Goal: Transaction & Acquisition: Purchase product/service

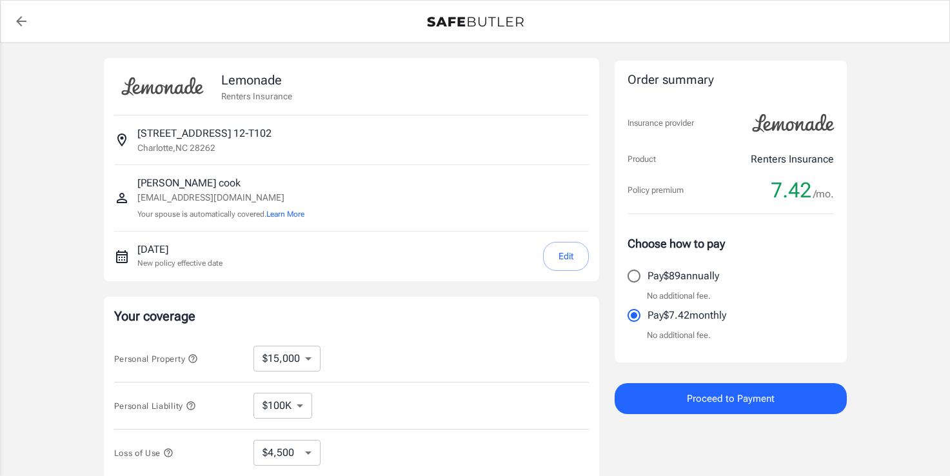
select select "15000"
click at [554, 251] on button "Edit" at bounding box center [566, 256] width 46 height 29
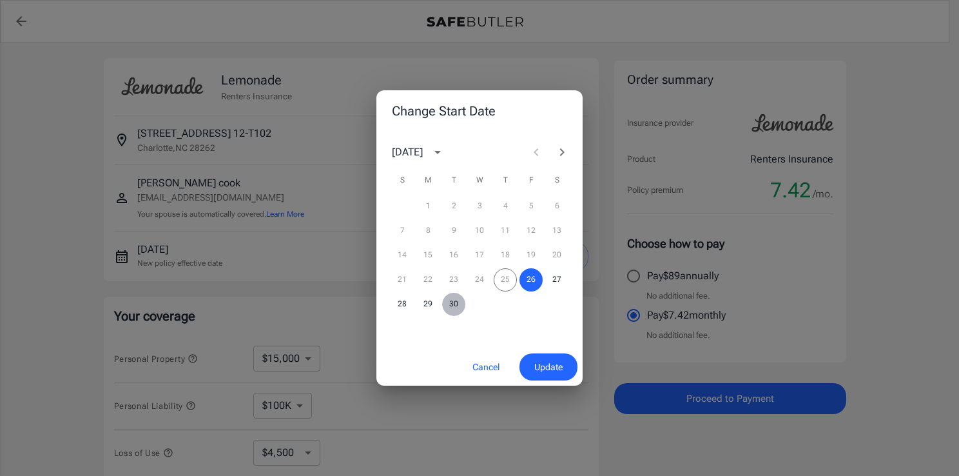
click at [453, 308] on button "30" at bounding box center [453, 304] width 23 height 23
click at [557, 370] on span "Update" at bounding box center [548, 367] width 28 height 16
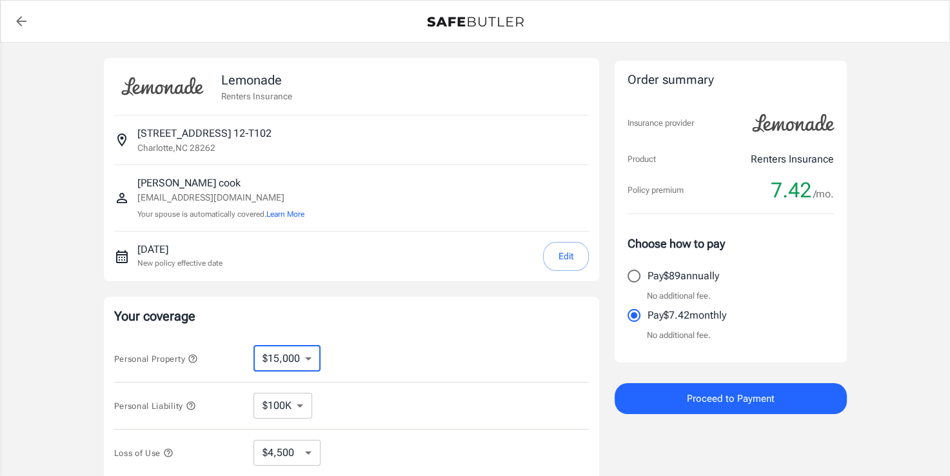
click at [311, 355] on select "$10,000 $15,000 $20,000 $25,000 $30,000 $40,000 $50,000 $100K $150K $200K $250K" at bounding box center [286, 359] width 67 height 26
click at [253, 346] on select "$10,000 $15,000 $20,000 $25,000 $30,000 $40,000 $50,000 $100K $150K $200K $250K" at bounding box center [286, 359] width 67 height 26
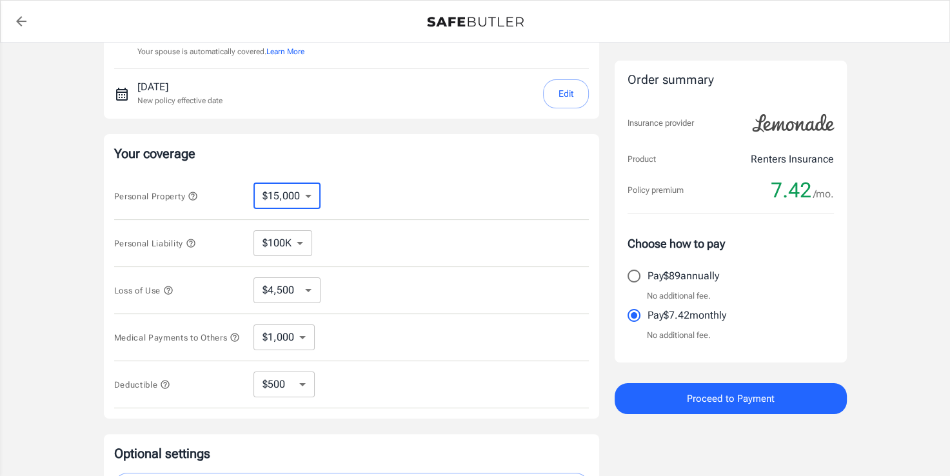
scroll to position [162, 0]
click at [284, 391] on select "$250 $500 $1,000 $2,500" at bounding box center [283, 385] width 61 height 26
select select "250"
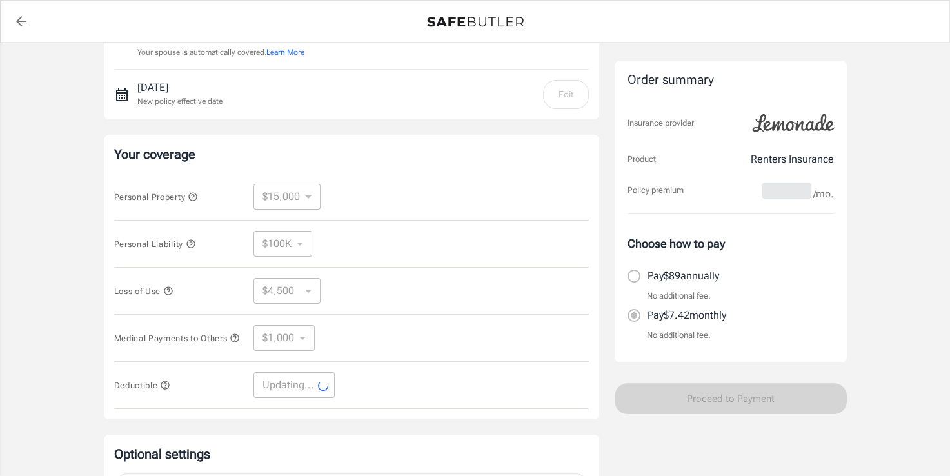
select select "250"
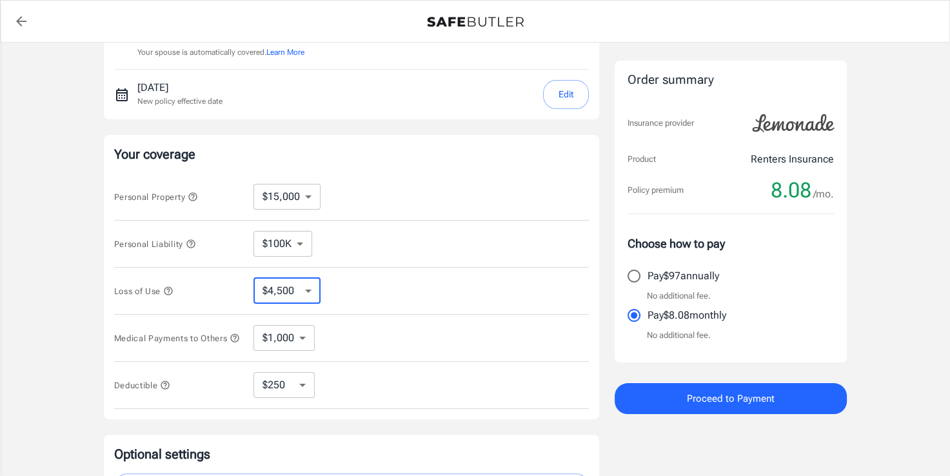
click at [297, 289] on select "$4,500 $7,500 $13,500 $22,500 $34,500 $55,500 $85,500 $130K $200K" at bounding box center [286, 291] width 67 height 26
select select "22500"
click at [315, 286] on select "$4,500 $7,500 $13,500 $22,500 $34,500 $55,500 $85,500 $130K $200K" at bounding box center [286, 291] width 67 height 26
select select "13500"
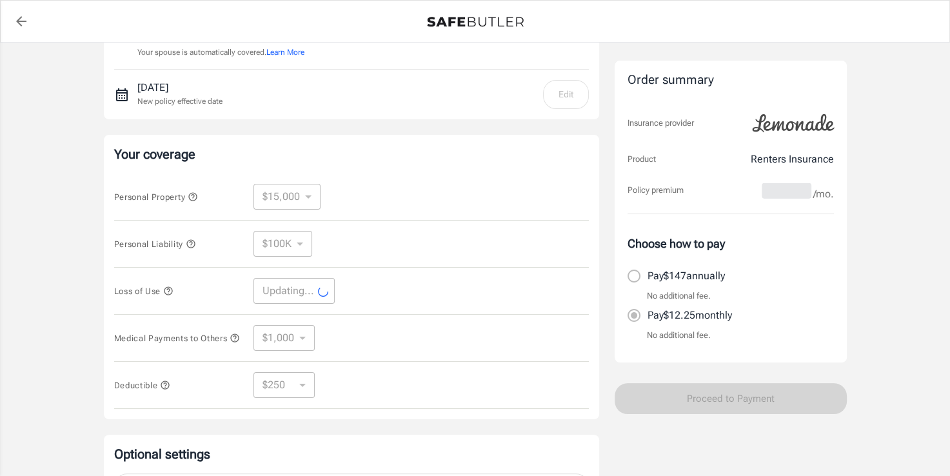
select select "13500"
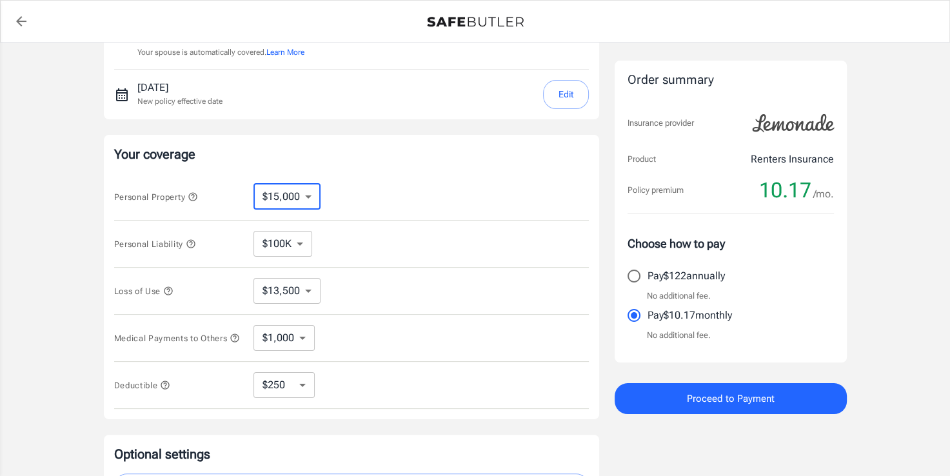
click at [302, 204] on select "$10,000 $15,000 $20,000 $25,000 $30,000 $40,000 $50,000 $100K $150K $200K $250K" at bounding box center [286, 197] width 67 height 26
select select "20000"
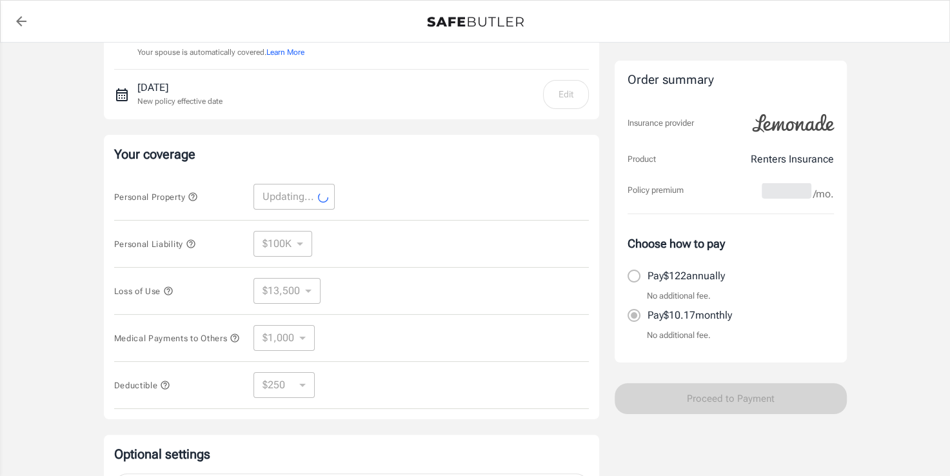
select select "20000"
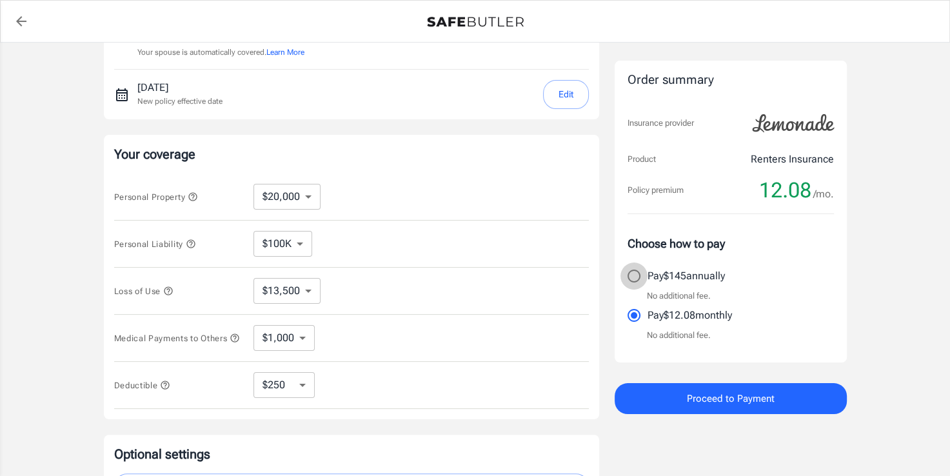
click at [632, 275] on input "Pay $145 annually" at bounding box center [633, 275] width 27 height 27
radio input "true"
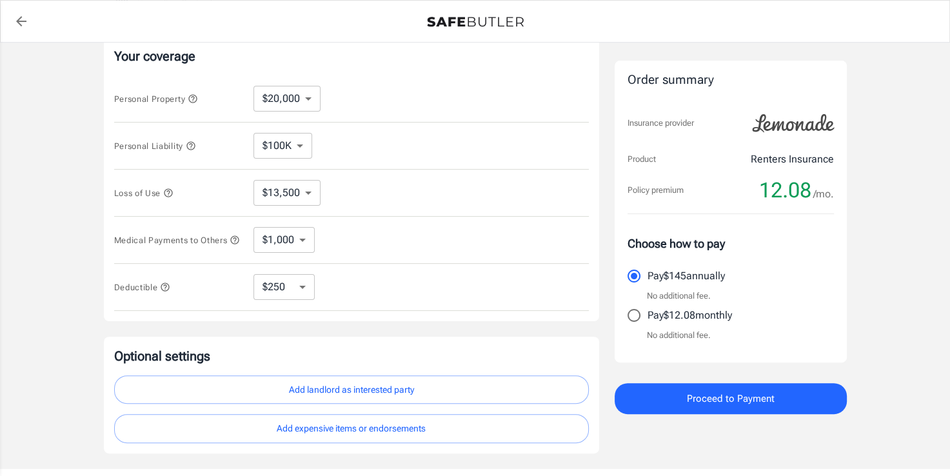
scroll to position [346, 0]
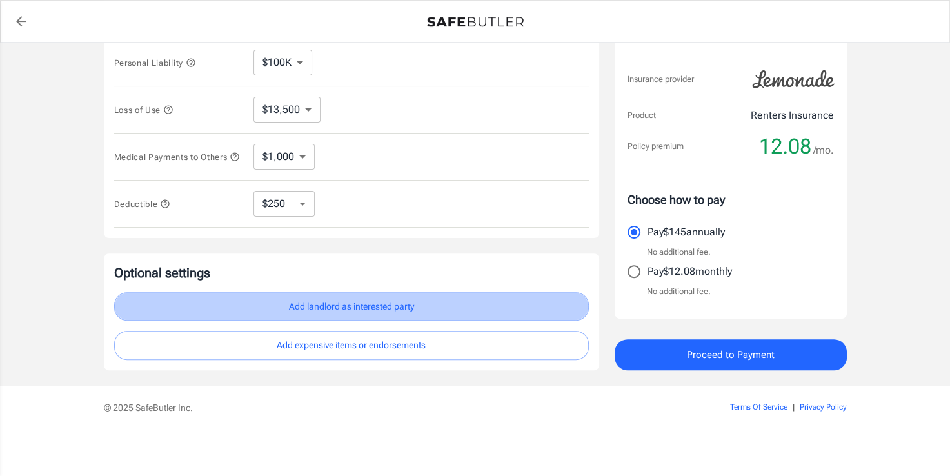
click at [358, 306] on button "Add landlord as interested party" at bounding box center [351, 306] width 474 height 29
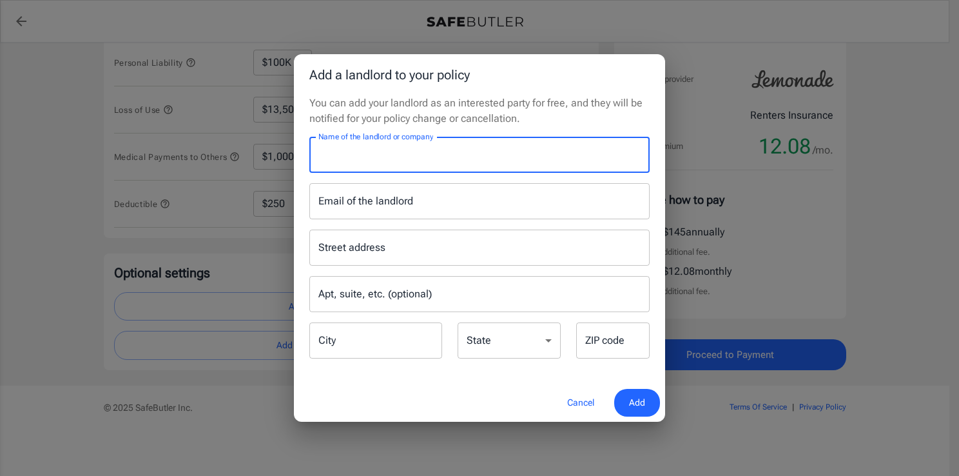
click at [466, 154] on input "Name of the landlord or company" at bounding box center [479, 155] width 340 height 36
type input "Highlands at [GEOGRAPHIC_DATA]"
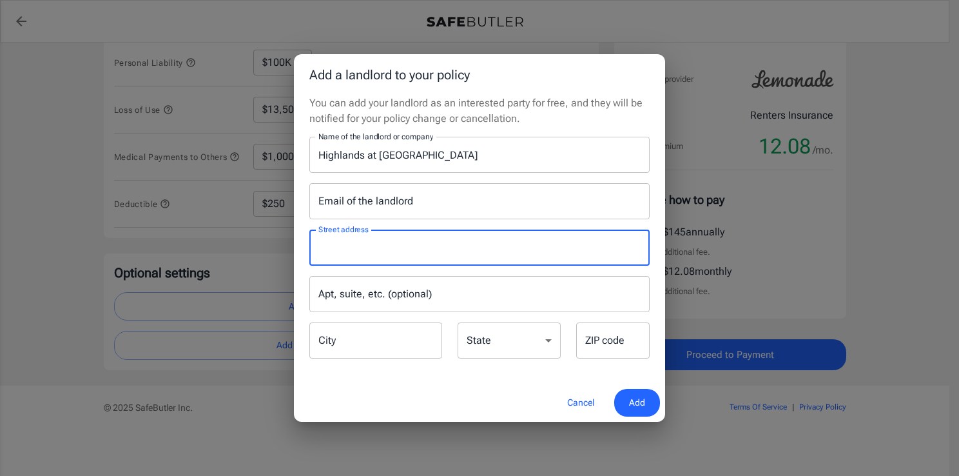
click at [399, 256] on input "Street address" at bounding box center [479, 247] width 329 height 24
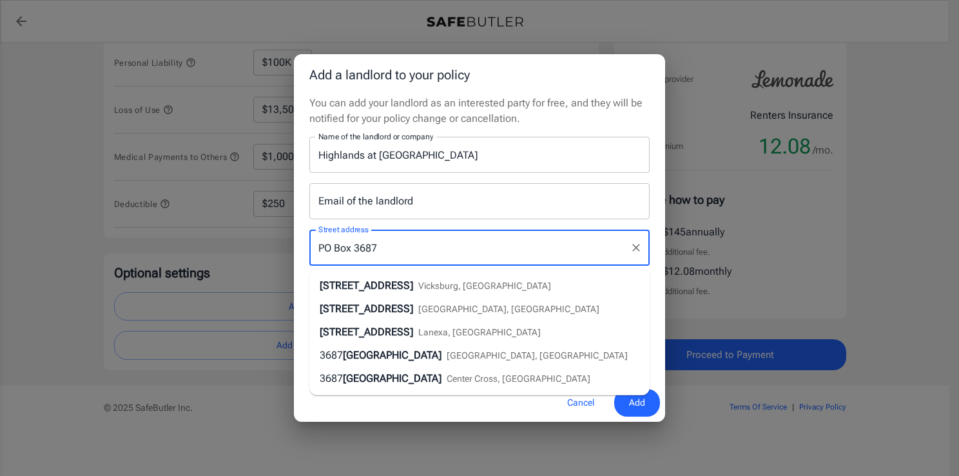
type input "PO Box 3687"
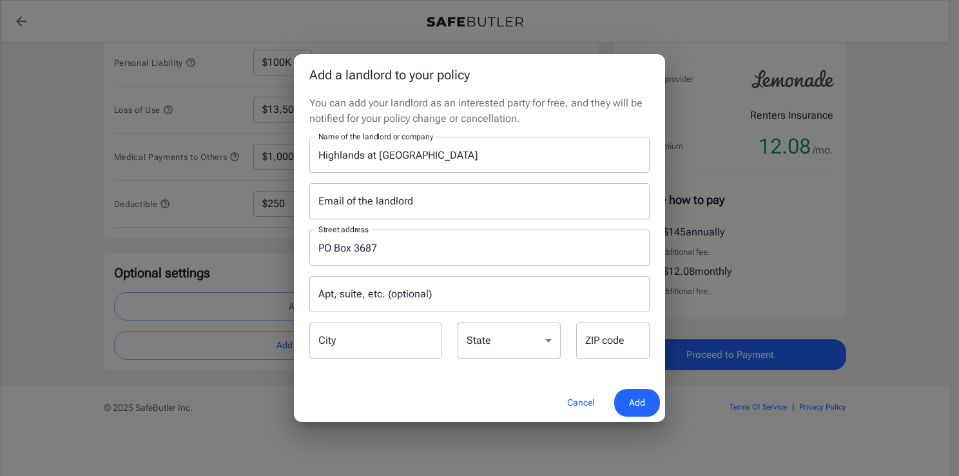
click at [379, 409] on div "Cancel Add" at bounding box center [479, 403] width 371 height 38
click at [371, 344] on input "City" at bounding box center [375, 340] width 133 height 36
type input "Coppell"
click at [493, 347] on select "[US_STATE] [US_STATE] [US_STATE] [US_STATE] [US_STATE] [US_STATE] [US_STATE] [U…" at bounding box center [509, 340] width 103 height 36
select select "[GEOGRAPHIC_DATA]"
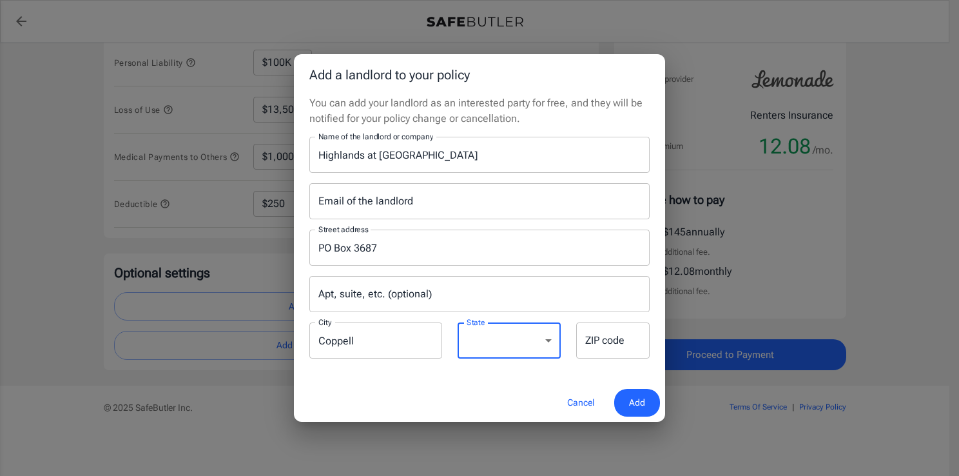
click at [458, 322] on select "[US_STATE] [US_STATE] [US_STATE] [US_STATE] [US_STATE] [US_STATE] [US_STATE] [U…" at bounding box center [509, 340] width 103 height 36
click at [603, 342] on input "ZIP code" at bounding box center [612, 340] width 73 height 36
type input "75019"
click at [638, 405] on span "Add" at bounding box center [637, 403] width 16 height 16
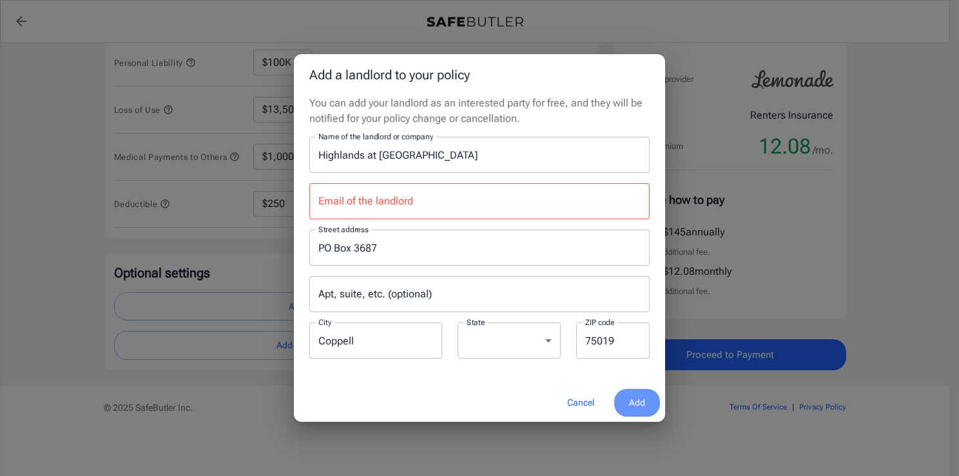
click at [638, 405] on span "Add" at bounding box center [637, 403] width 16 height 16
click at [433, 200] on input "Email of the landlord" at bounding box center [479, 201] width 340 height 36
click at [634, 402] on span "Add" at bounding box center [637, 403] width 16 height 16
click at [373, 208] on input "Email of the landlord" at bounding box center [479, 201] width 340 height 36
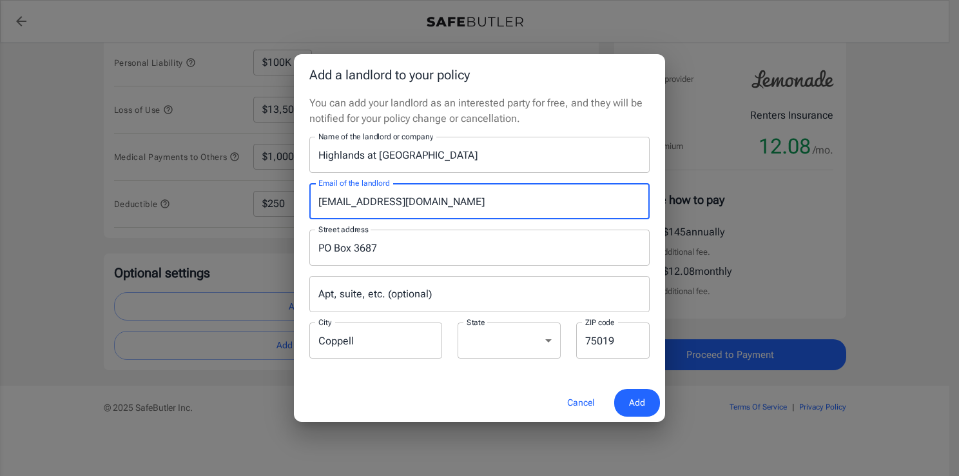
type input "[EMAIL_ADDRESS][DOMAIN_NAME]"
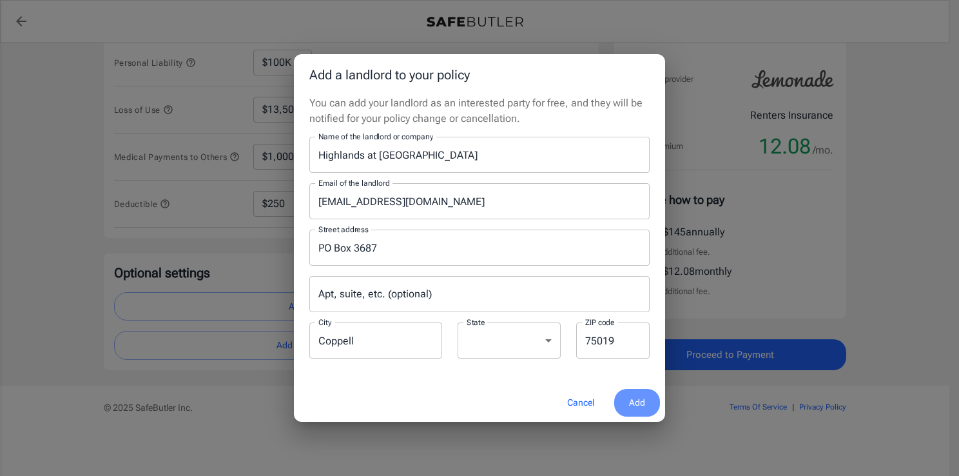
click at [620, 399] on button "Add" at bounding box center [637, 403] width 46 height 28
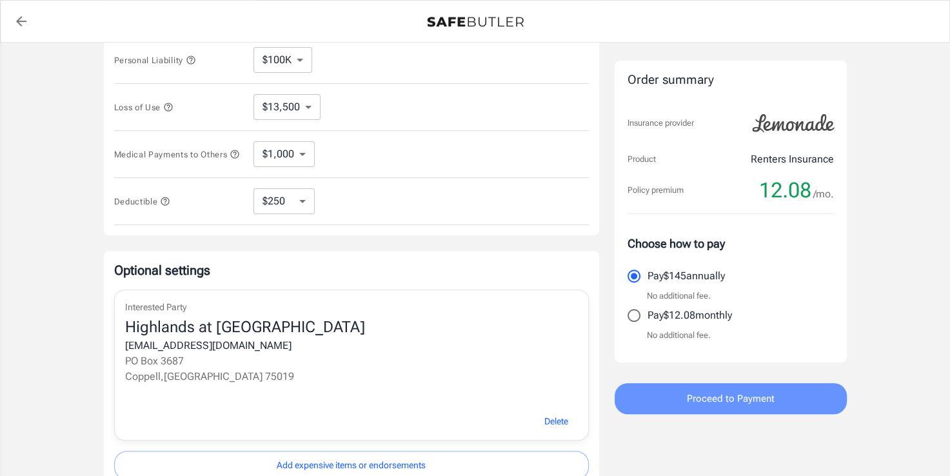
click at [802, 405] on button "Proceed to Payment" at bounding box center [730, 398] width 232 height 31
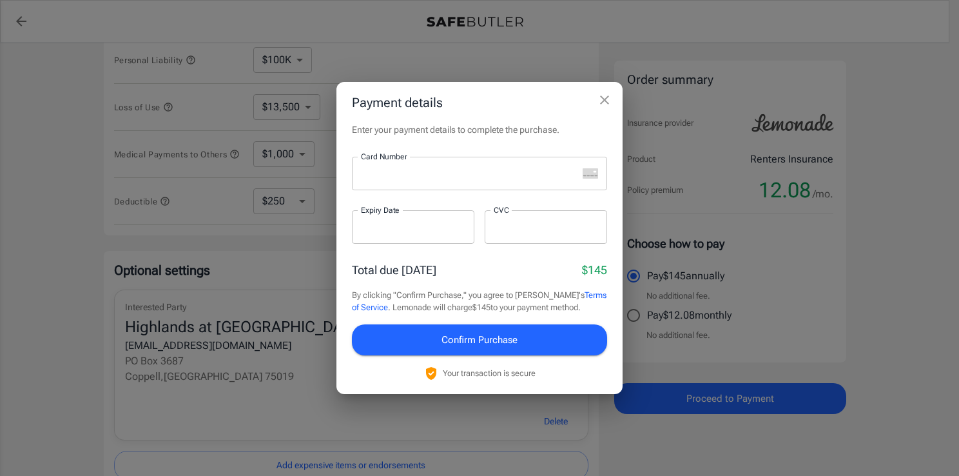
click at [425, 184] on div at bounding box center [465, 174] width 226 height 34
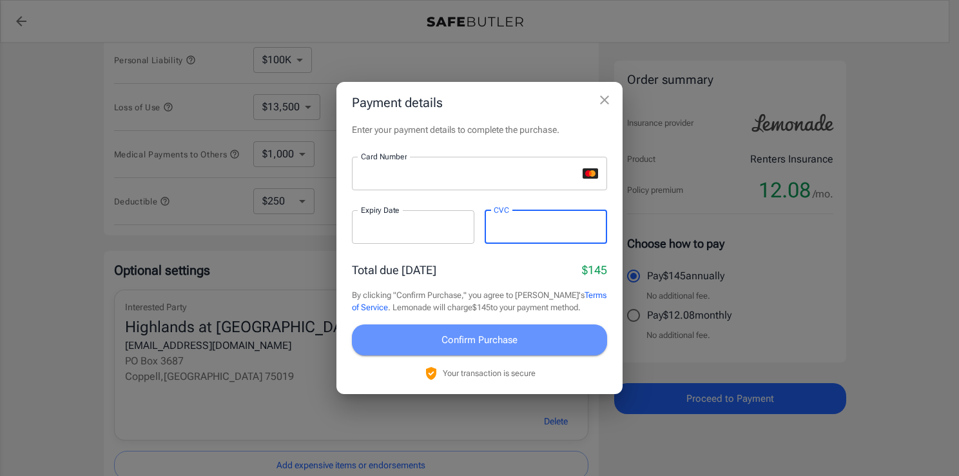
click at [498, 341] on span "Confirm Purchase" at bounding box center [480, 339] width 76 height 17
